Goal: Task Accomplishment & Management: Use online tool/utility

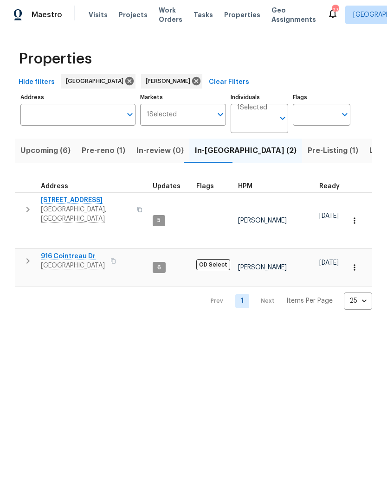
click at [30, 205] on icon "button" at bounding box center [27, 209] width 11 height 11
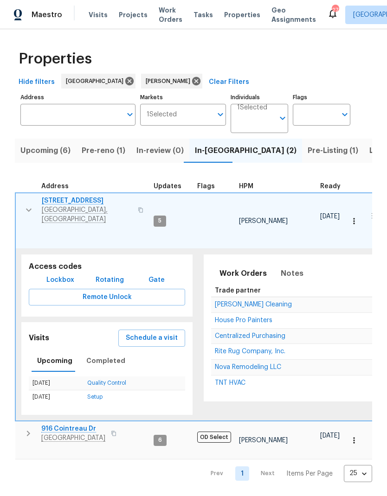
click at [247, 317] on span "House Pro Painters" at bounding box center [244, 320] width 58 height 6
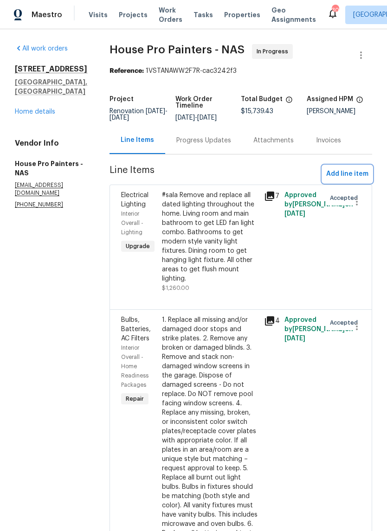
click at [334, 180] on span "Add line item" at bounding box center [347, 174] width 42 height 12
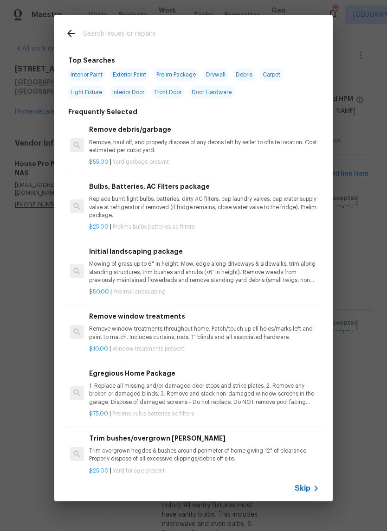
click at [212, 34] on input "text" at bounding box center [181, 35] width 197 height 14
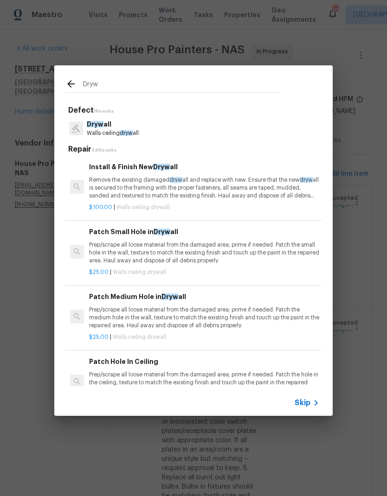
type input "Dryw"
click at [200, 133] on div "Dryw all Walls ceiling dryw all" at bounding box center [193, 128] width 256 height 25
click at [201, 186] on p "Remove the existing damaged dryw all and replace with new. Ensure that the new …" at bounding box center [204, 188] width 230 height 24
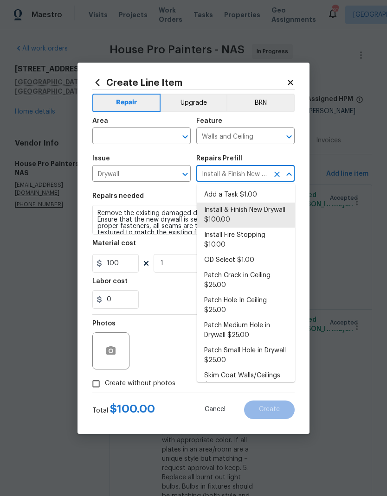
click at [155, 203] on div "Repairs needed" at bounding box center [193, 199] width 202 height 12
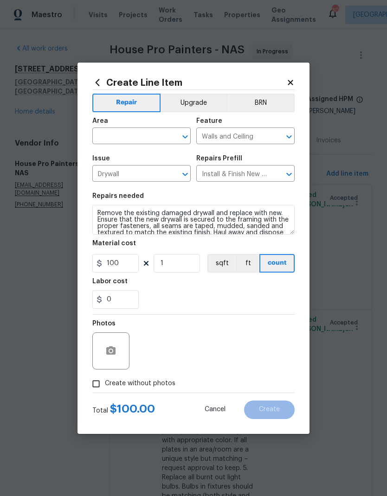
click at [164, 136] on input "text" at bounding box center [128, 137] width 72 height 14
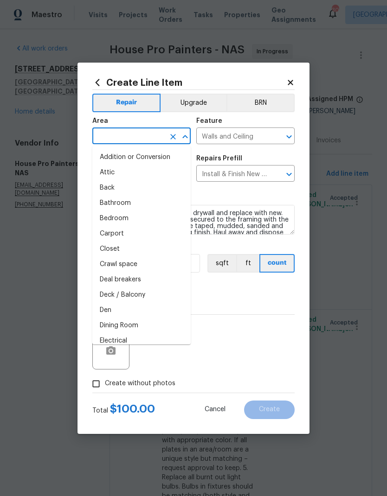
type input "m"
click at [124, 203] on li "Bathroom" at bounding box center [141, 203] width 98 height 15
type input "Bathroom"
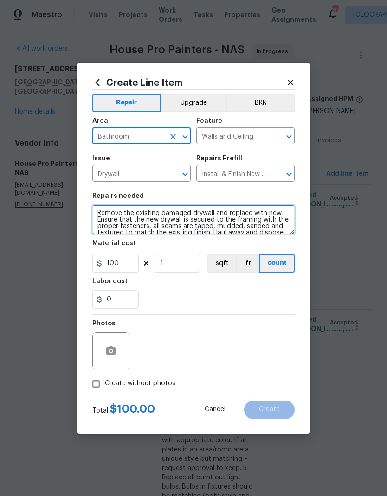
click at [272, 214] on textarea "Remove the existing damaged drywall and replace with new. Ensure that the new d…" at bounding box center [193, 220] width 202 height 30
click at [276, 215] on textarea "Remove the existing damaged drywall and replace with new. Ensure that the new d…" at bounding box center [193, 220] width 202 height 30
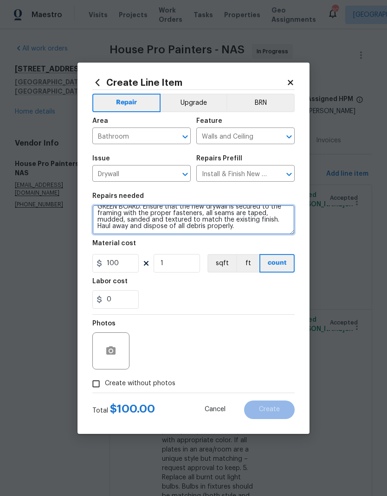
scroll to position [13, 0]
type textarea "Remove the existing damaged drywall and replace with new GREEN BOARD. Ensure th…"
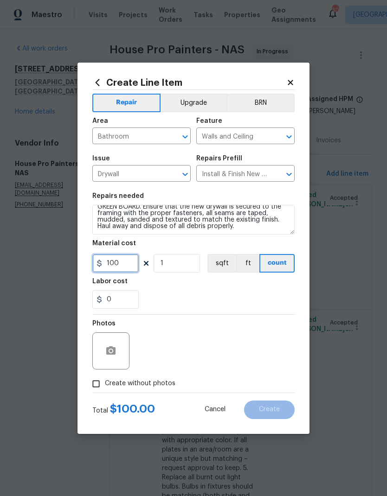
click at [133, 264] on input "100" at bounding box center [115, 263] width 46 height 19
type input "60"
click at [188, 266] on input "1" at bounding box center [177, 263] width 46 height 19
type input "1"
click at [126, 267] on input "60" at bounding box center [115, 263] width 46 height 19
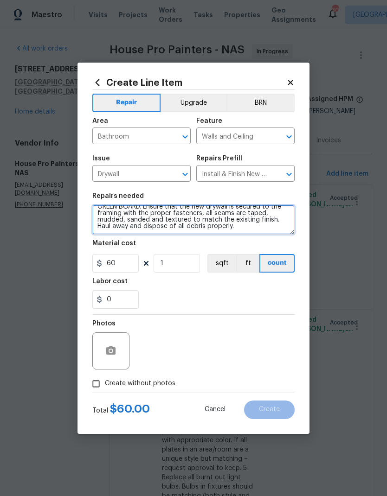
click at [244, 228] on textarea "Remove the existing damaged drywall and replace with new GREEN BOARD. Ensure th…" at bounding box center [193, 220] width 202 height 30
type textarea "Remove the existing damaged drywall and replace with new GREEN BOARD. Ensure th…"
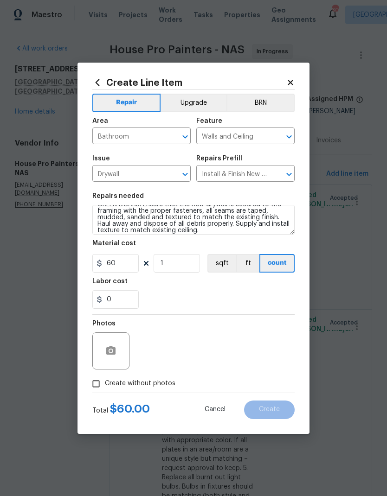
click at [170, 293] on div "0" at bounding box center [193, 299] width 202 height 19
click at [120, 264] on input "60" at bounding box center [115, 263] width 46 height 19
type input "540"
click at [194, 289] on div "Labor cost" at bounding box center [193, 284] width 202 height 12
click at [116, 303] on input "0" at bounding box center [115, 299] width 46 height 19
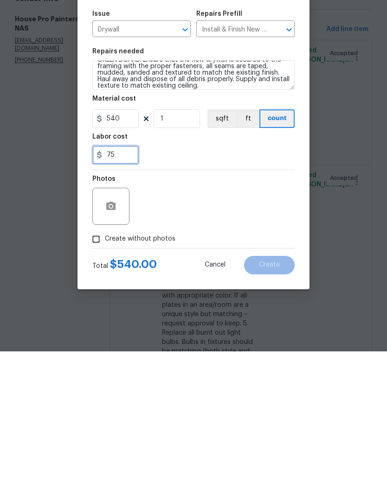
type input "75"
click at [204, 315] on div "Photos" at bounding box center [193, 345] width 202 height 60
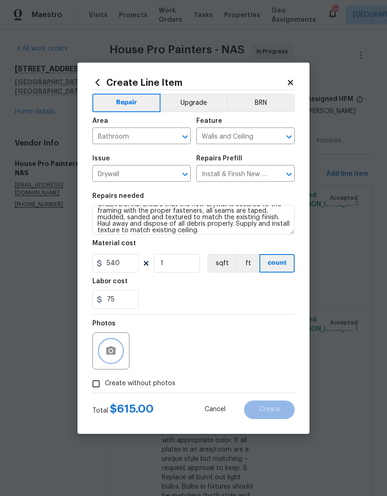
click at [109, 346] on button "button" at bounding box center [111, 351] width 22 height 22
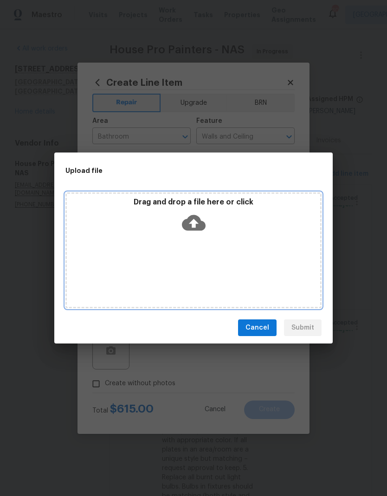
click at [199, 223] on icon at bounding box center [194, 223] width 24 height 16
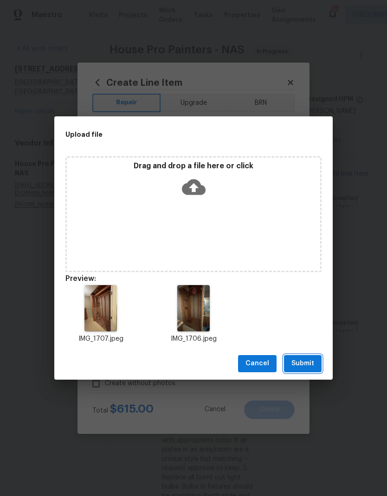
click at [314, 362] on button "Submit" at bounding box center [303, 363] width 38 height 17
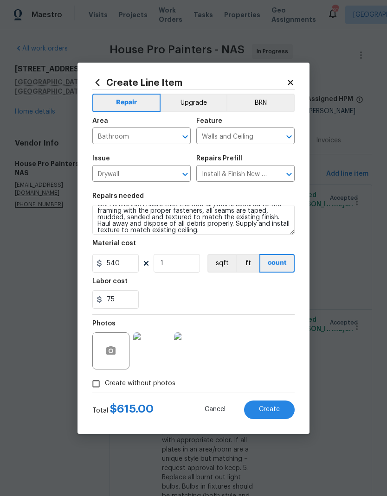
click at [264, 404] on button "Create" at bounding box center [269, 410] width 51 height 19
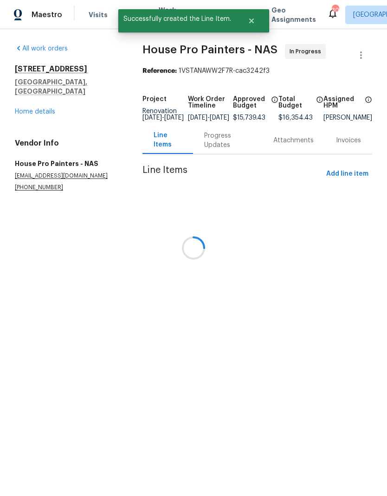
scroll to position [0, 0]
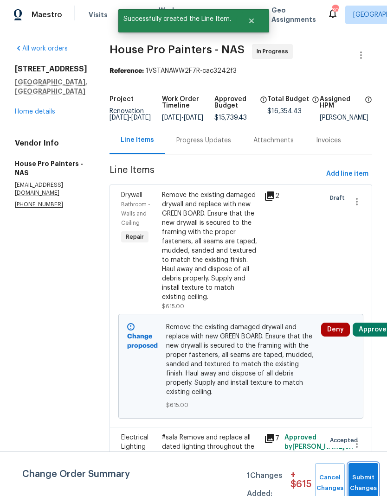
click at [364, 476] on button "Submit Changes" at bounding box center [363, 483] width 30 height 40
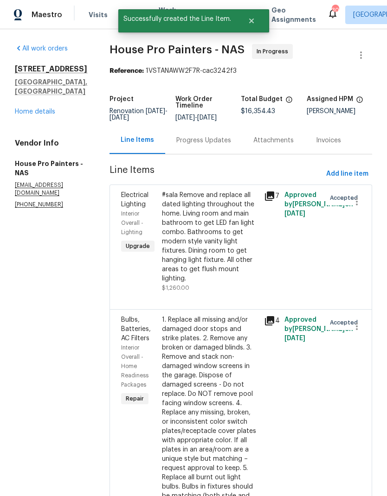
click at [192, 140] on div "Progress Updates" at bounding box center [203, 140] width 77 height 27
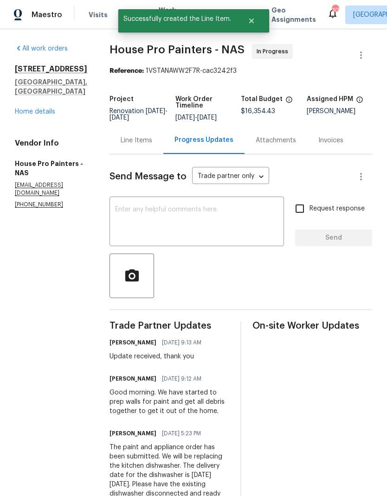
click at [156, 236] on textarea at bounding box center [196, 222] width 163 height 32
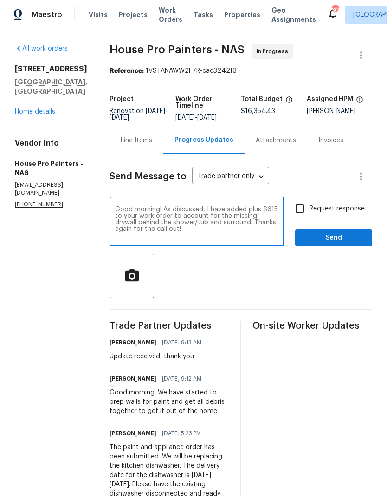
click at [44, 238] on section "All work orders 3483 Big Springs Rd Lebanon, TN 37090 Home details Vendor Info …" at bounding box center [51, 360] width 72 height 632
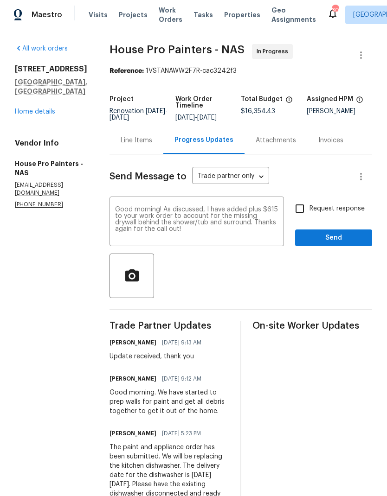
click at [123, 223] on textarea "Good morning! As discussed, I have added plus $615 to your work order to accoun…" at bounding box center [196, 222] width 163 height 32
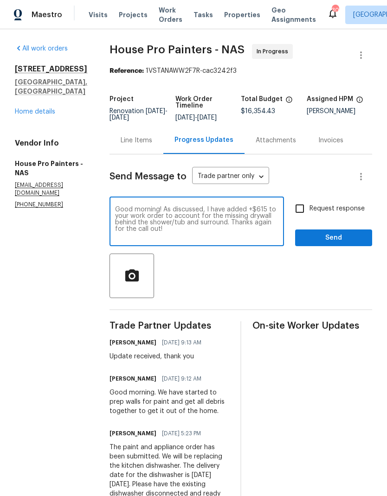
type textarea "Good morning! As discussed, I have added +$615 to your work order to account fo…"
click at [301, 216] on input "Request response" at bounding box center [299, 208] width 19 height 19
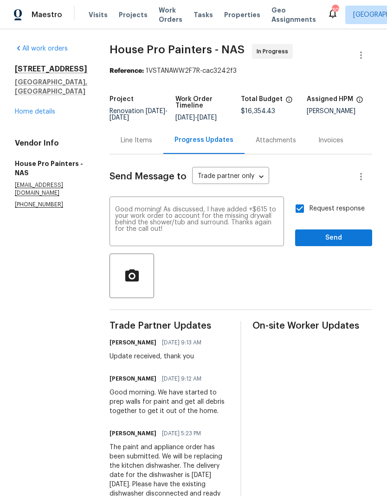
click at [308, 216] on input "Request response" at bounding box center [299, 208] width 19 height 19
click at [303, 216] on input "Request response" at bounding box center [299, 208] width 19 height 19
checkbox input "true"
click at [321, 240] on span "Send" at bounding box center [333, 238] width 62 height 12
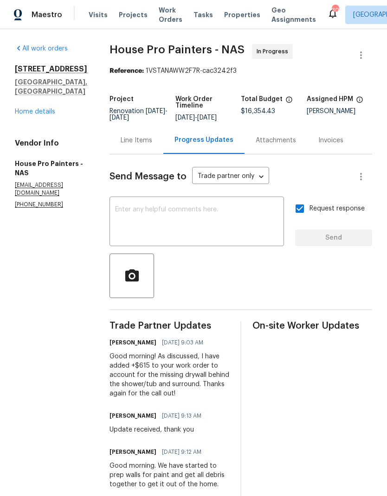
click at [137, 145] on div "Line Items" at bounding box center [137, 140] width 32 height 9
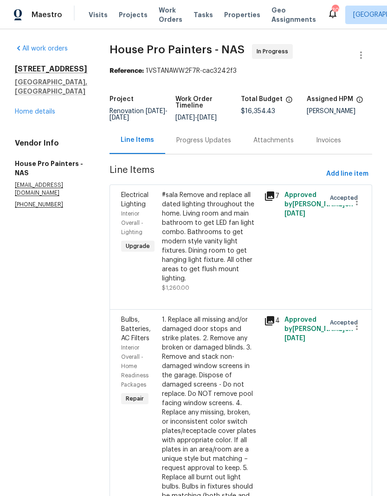
click at [26, 109] on link "Home details" at bounding box center [35, 112] width 40 height 6
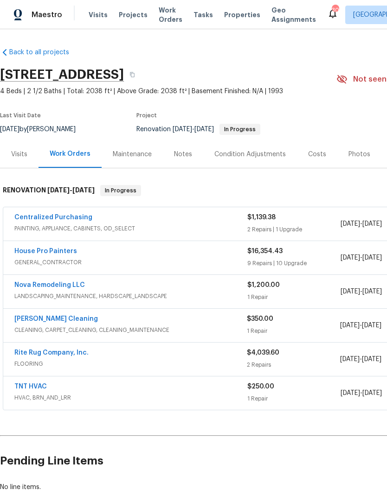
click at [312, 157] on div "Costs" at bounding box center [317, 154] width 18 height 9
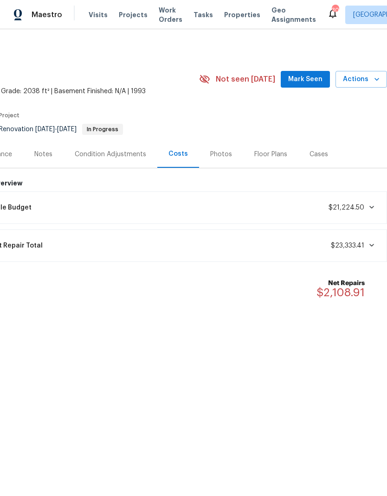
scroll to position [0, 137]
